Goal: Task Accomplishment & Management: Use online tool/utility

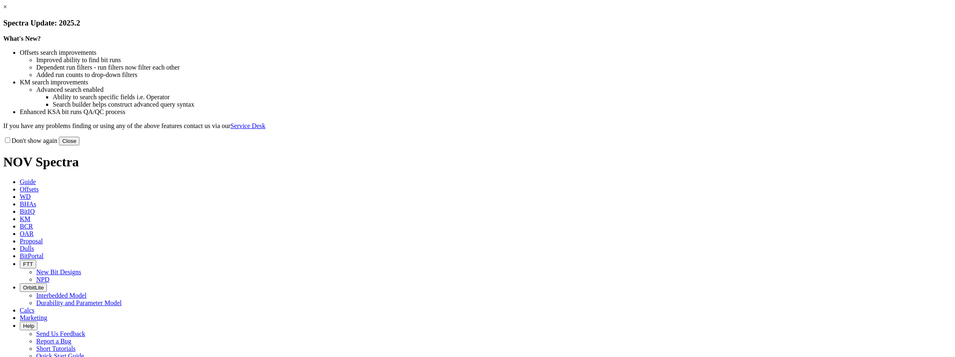
click at [7, 10] on link "×" at bounding box center [5, 6] width 4 height 7
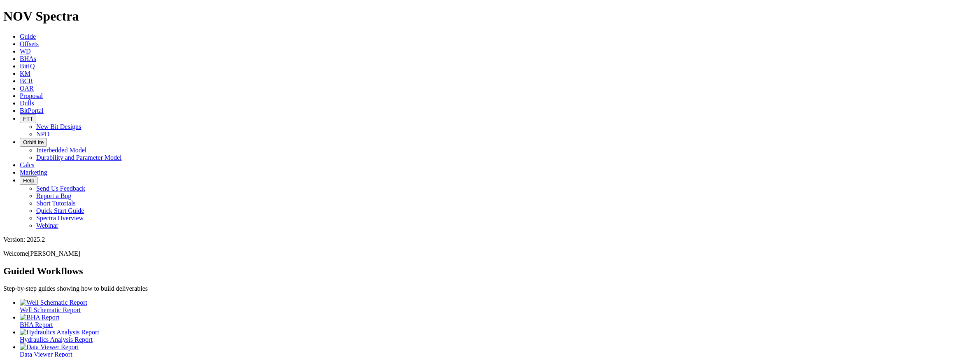
click at [20, 85] on icon at bounding box center [20, 88] width 0 height 7
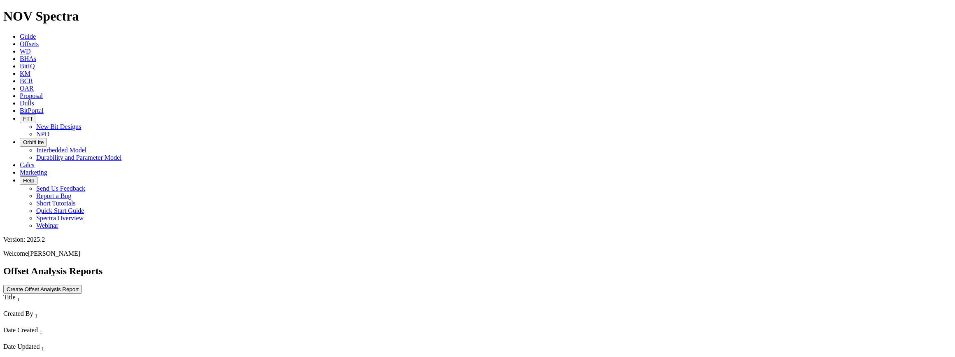
click at [30, 70] on link "KM" at bounding box center [25, 73] width 11 height 7
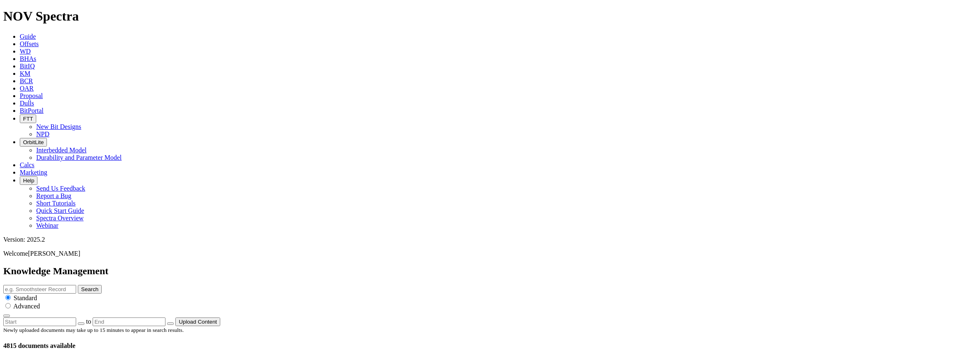
click at [76, 285] on input "text" at bounding box center [39, 289] width 73 height 9
type input "TK56-Z1"
click at [78, 285] on button "Search" at bounding box center [90, 289] width 24 height 9
click at [102, 285] on button "Search" at bounding box center [90, 289] width 24 height 9
click at [39, 40] on span "Offsets" at bounding box center [29, 43] width 19 height 7
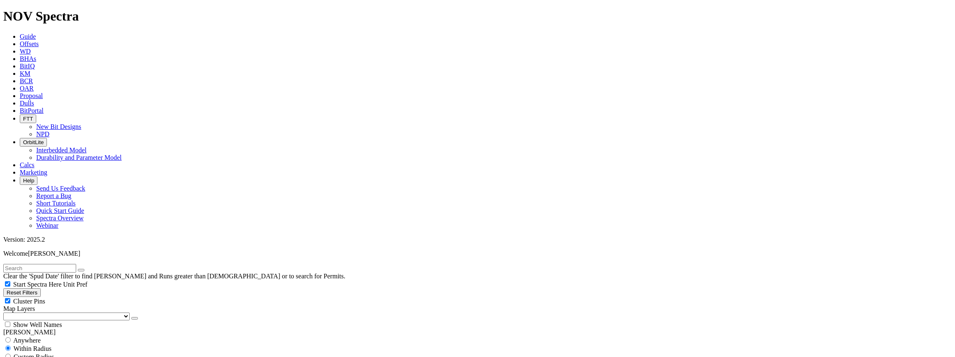
click at [56, 264] on input "text" at bounding box center [39, 268] width 73 height 9
type input "Z1"
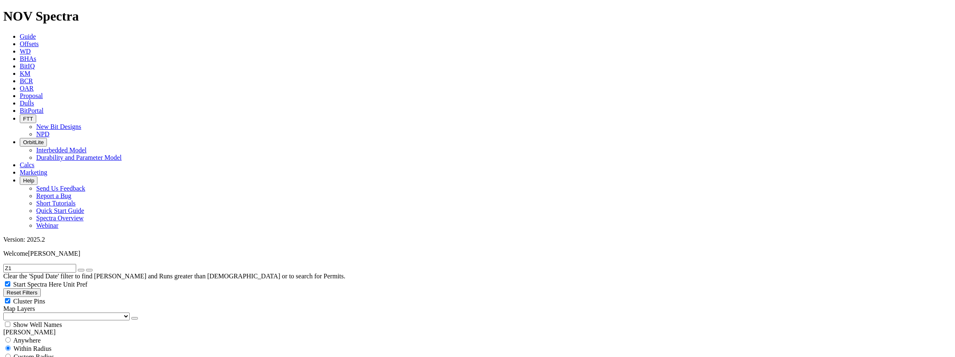
click at [31, 337] on span "Anywhere" at bounding box center [27, 340] width 28 height 7
radio input "true"
radio input "false"
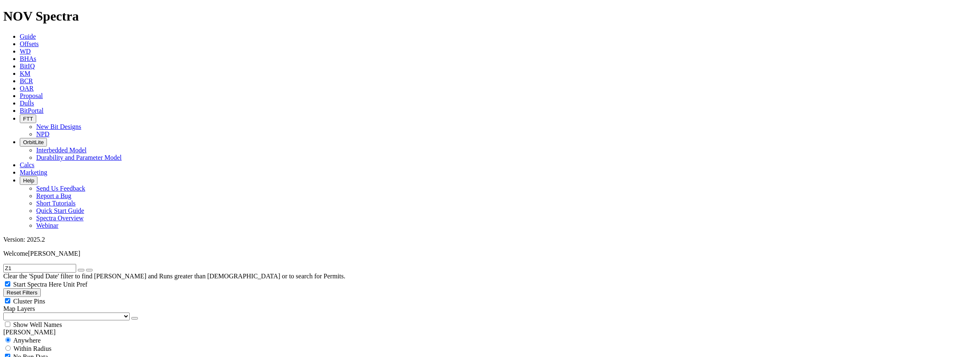
radio input "true"
select select "8.5"
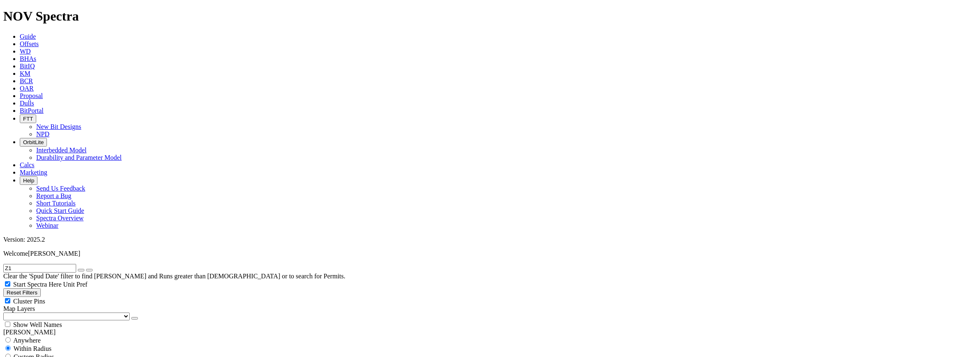
checkbox input "false"
drag, startPoint x: 24, startPoint y: 36, endPoint x: 0, endPoint y: 33, distance: 24.5
click at [16, 264] on input "TK56-Z1" at bounding box center [39, 268] width 73 height 9
type input "TKC56-Z1"
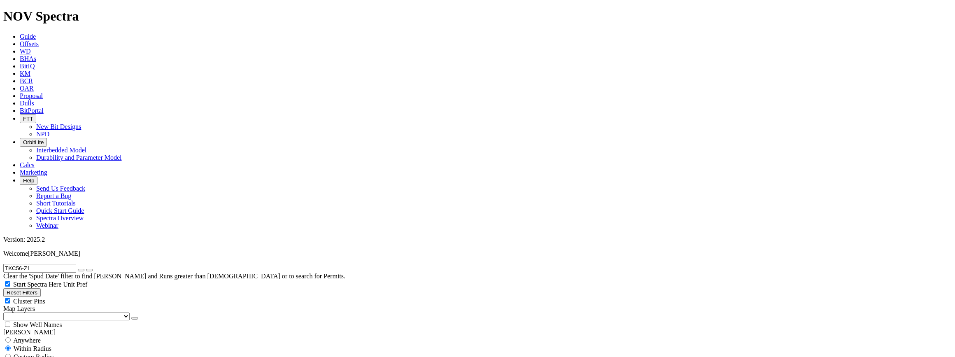
click at [33, 337] on span "Anywhere" at bounding box center [27, 340] width 28 height 7
radio input "true"
radio input "false"
click at [55, 264] on input "TKC56-Z1" at bounding box center [39, 268] width 73 height 9
drag, startPoint x: 58, startPoint y: 36, endPoint x: -13, endPoint y: 37, distance: 70.4
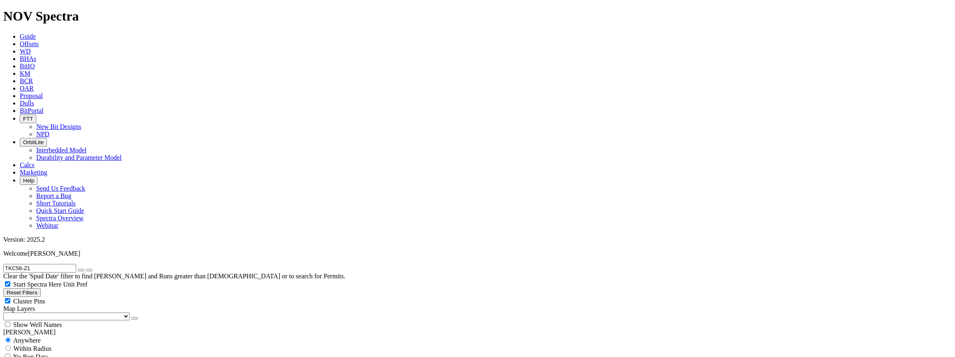
type input "8.5 TKC56-Z1"
radio input "false"
radio input "true"
drag, startPoint x: 45, startPoint y: 37, endPoint x: 37, endPoint y: 37, distance: 8.2
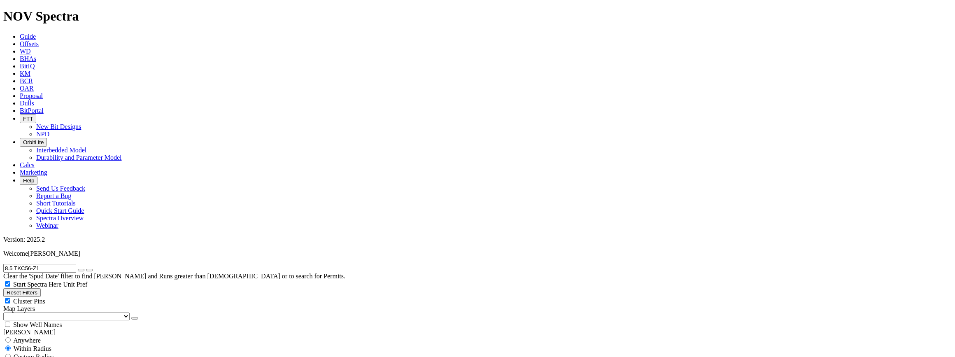
click at [37, 264] on input "8.5 TKC56-Z1" at bounding box center [39, 268] width 73 height 9
type input "8.5 TKC56"
click at [37, 337] on span "Anywhere" at bounding box center [27, 340] width 28 height 7
radio input "true"
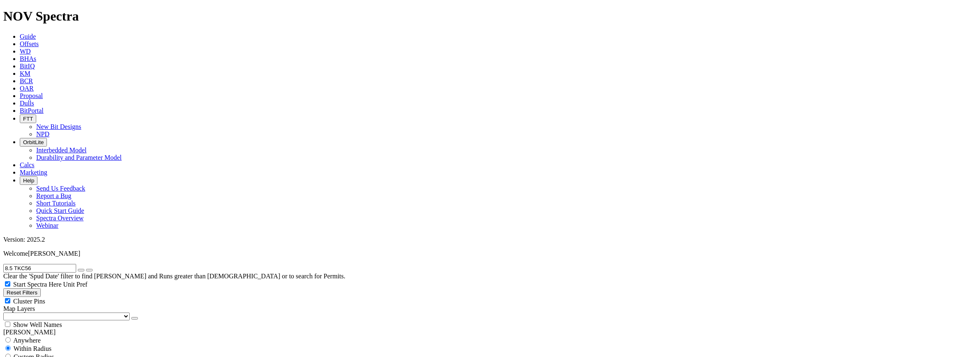
radio input "false"
select select
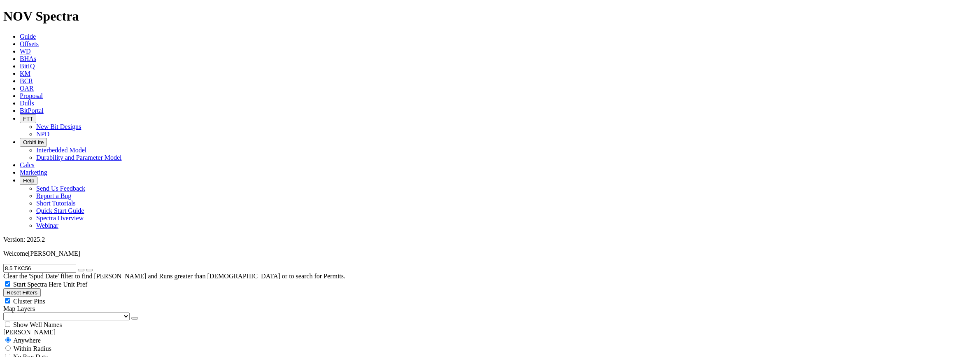
drag, startPoint x: 19, startPoint y: 35, endPoint x: -18, endPoint y: 34, distance: 37.1
type input "TKC56"
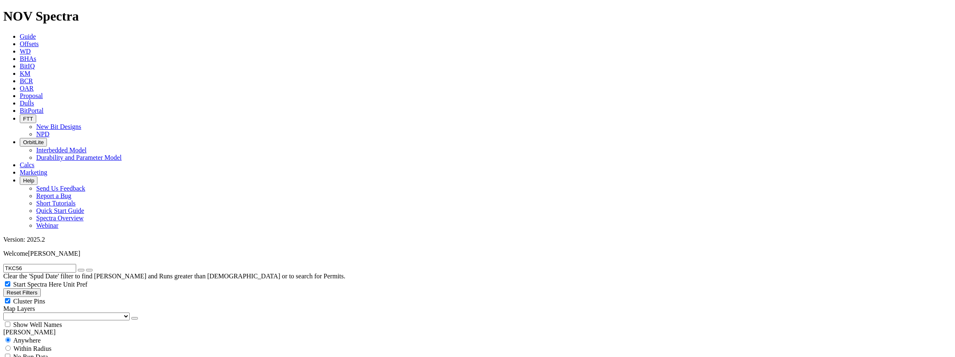
scroll to position [262, 0]
select select "? number:8.5 ?"
radio input "false"
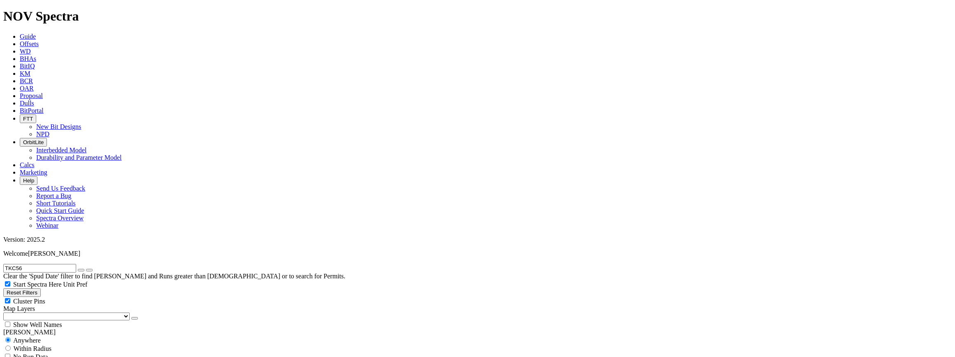
radio input "true"
click at [65, 264] on input "TKC56" at bounding box center [39, 268] width 73 height 9
click at [66, 264] on input "TKC56" at bounding box center [39, 268] width 73 height 9
click at [89, 270] on icon "submit" at bounding box center [89, 270] width 0 height 0
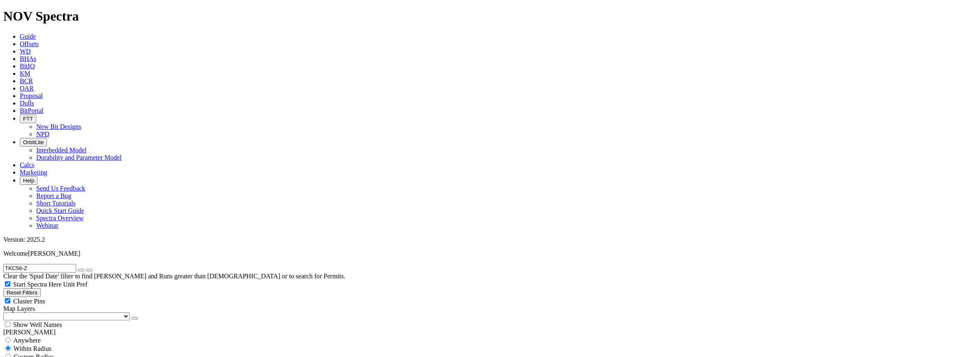
click at [49, 264] on input "TKC56-Z" at bounding box center [39, 268] width 73 height 9
drag, startPoint x: 56, startPoint y: 40, endPoint x: 4, endPoint y: 34, distance: 51.7
click at [4, 264] on form "TK56-Z1" at bounding box center [477, 268] width 948 height 9
paste input "B442-0"
type input "B442-01"
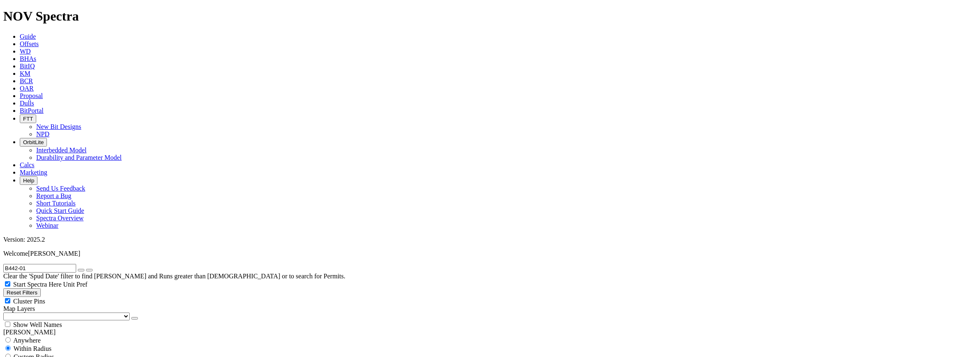
click at [37, 337] on span "Anywhere" at bounding box center [27, 340] width 28 height 7
radio input "true"
radio input "false"
radio input "true"
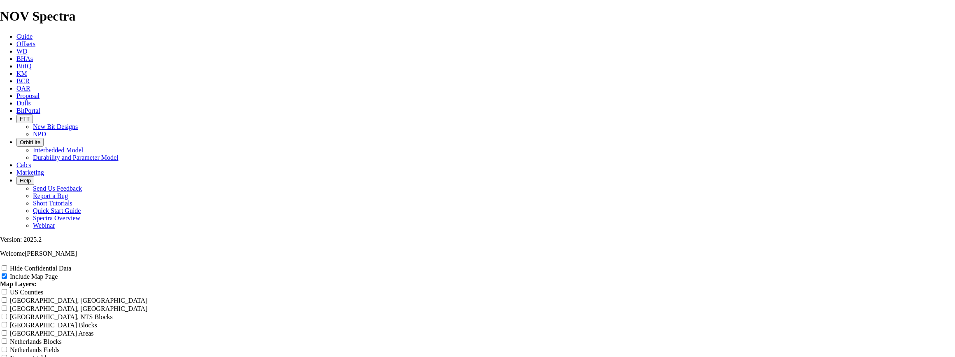
scroll to position [2428, 0]
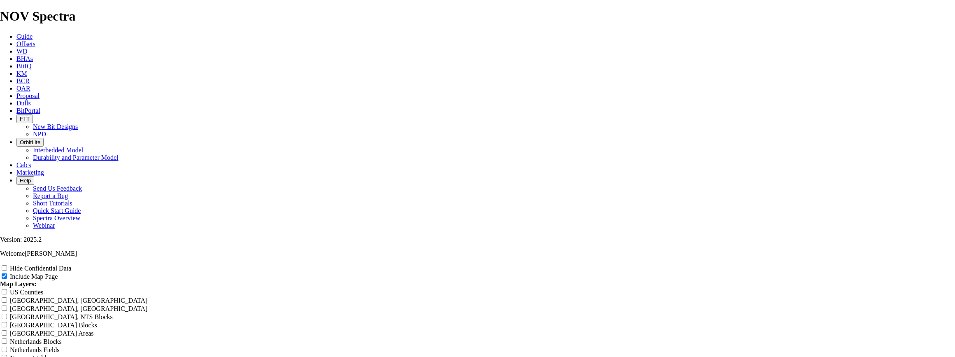
scroll to position [1290, 0]
